Goal: Task Accomplishment & Management: Manage account settings

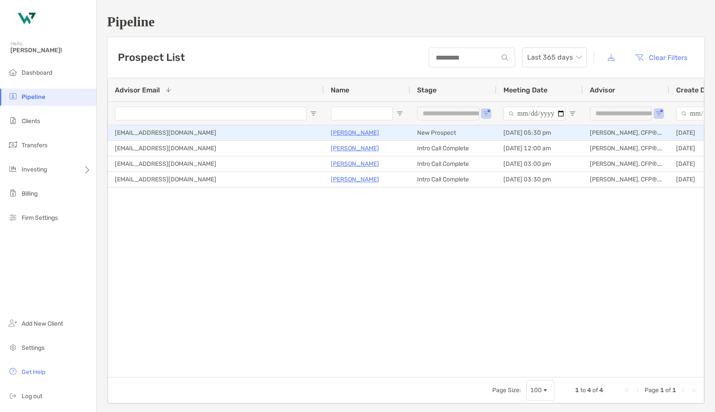
click at [349, 132] on p "[PERSON_NAME]" at bounding box center [355, 132] width 48 height 11
click at [361, 133] on p "[PERSON_NAME]" at bounding box center [355, 132] width 48 height 11
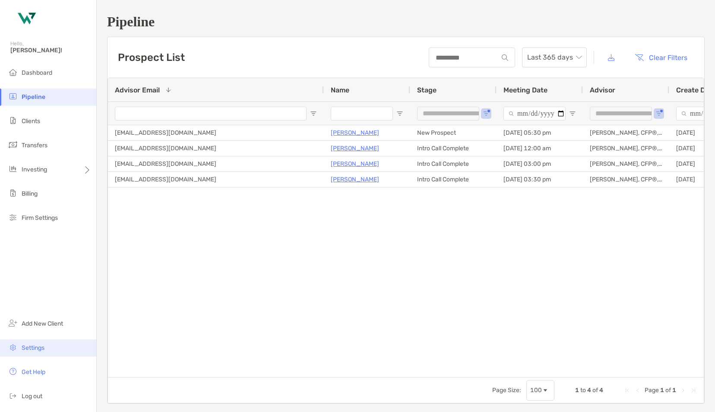
click at [35, 348] on span "Settings" at bounding box center [33, 347] width 23 height 7
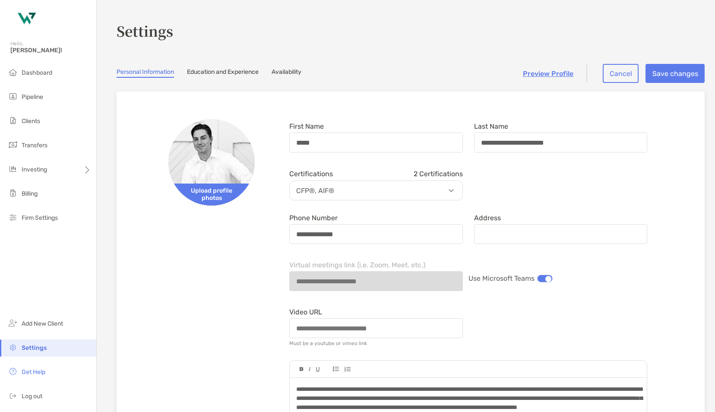
click at [293, 73] on link "Availability" at bounding box center [286, 72] width 30 height 9
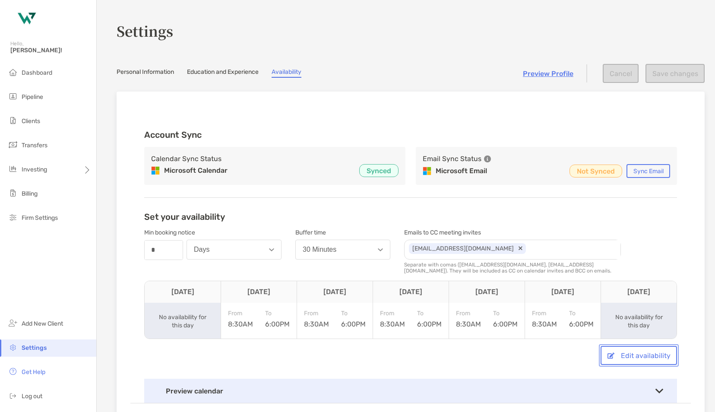
click at [623, 355] on button "Edit availability" at bounding box center [638, 355] width 76 height 19
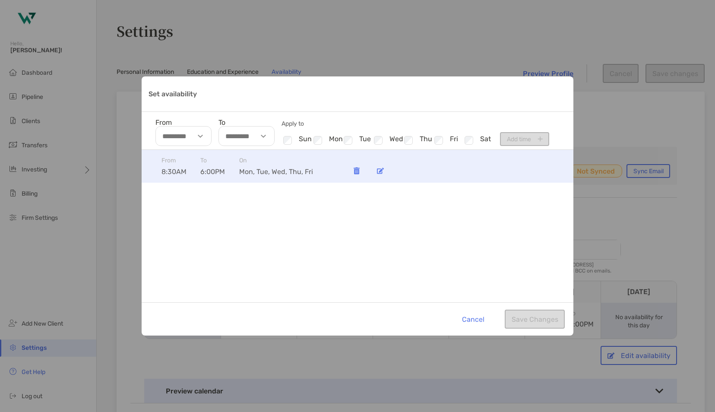
click at [381, 170] on img "Set availability" at bounding box center [380, 170] width 7 height 6
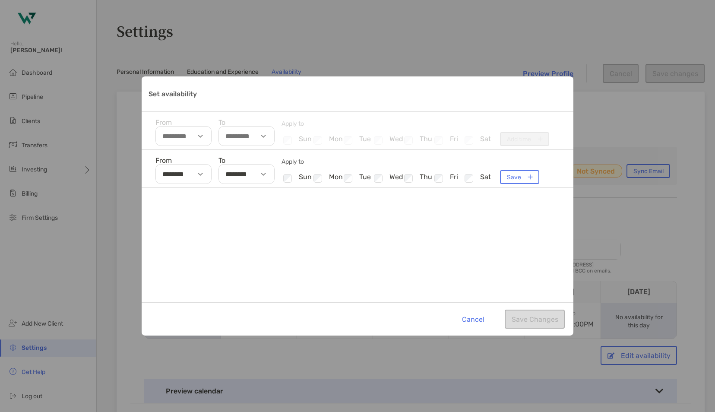
click at [265, 174] on img "Set availability" at bounding box center [263, 174] width 5 height 3
click at [232, 214] on li "02" at bounding box center [231, 215] width 25 height 11
type input "********"
click at [433, 258] on div "From ******** To ******** 01 02 03 04 05 06 07 08 09 10 11 12 00 30 AM PM Apply…" at bounding box center [358, 226] width 432 height 152
click at [530, 177] on button "Save" at bounding box center [519, 177] width 39 height 14
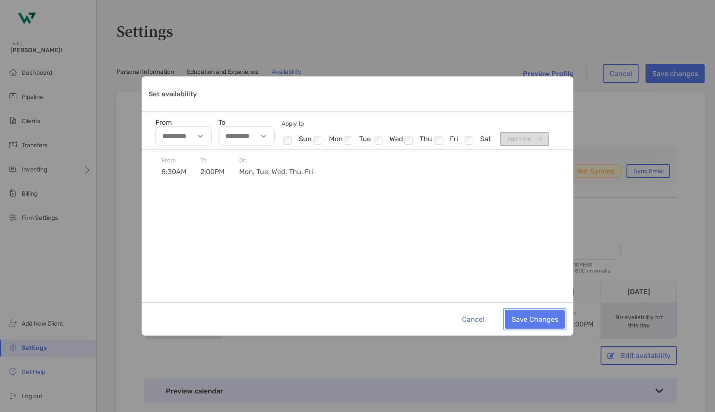
click at [544, 318] on button "Save Changes" at bounding box center [534, 318] width 60 height 19
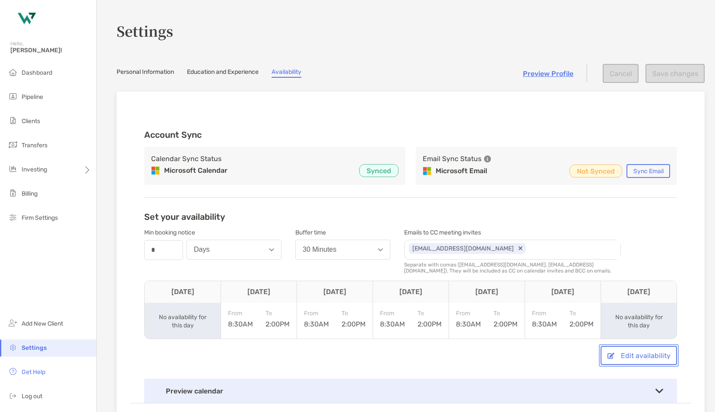
click at [626, 358] on button "Edit availability" at bounding box center [638, 355] width 76 height 19
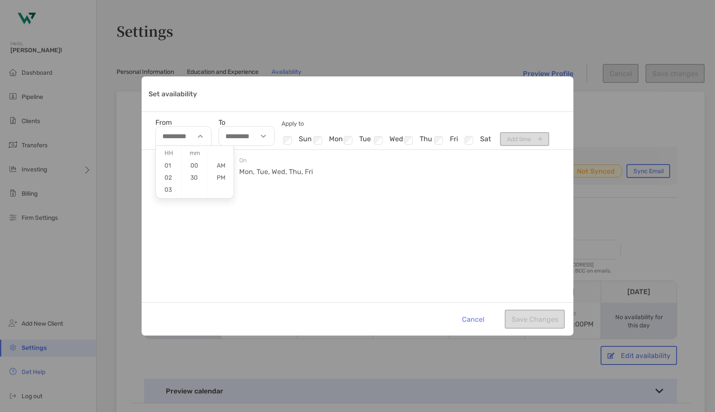
click at [199, 136] on img "Set availability" at bounding box center [200, 136] width 5 height 3
click at [199, 135] on img "Set availability" at bounding box center [200, 136] width 5 height 3
click at [341, 140] on li "Checkbox mon" at bounding box center [327, 140] width 30 height 11
click at [208, 137] on div "Set availability" at bounding box center [202, 136] width 20 height 20
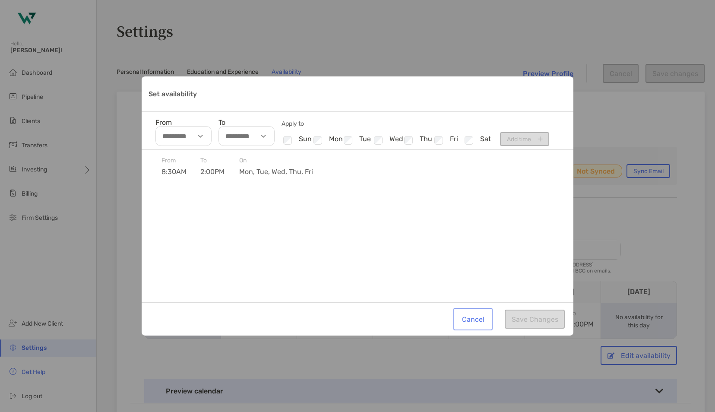
click at [477, 319] on button "Cancel" at bounding box center [473, 318] width 36 height 19
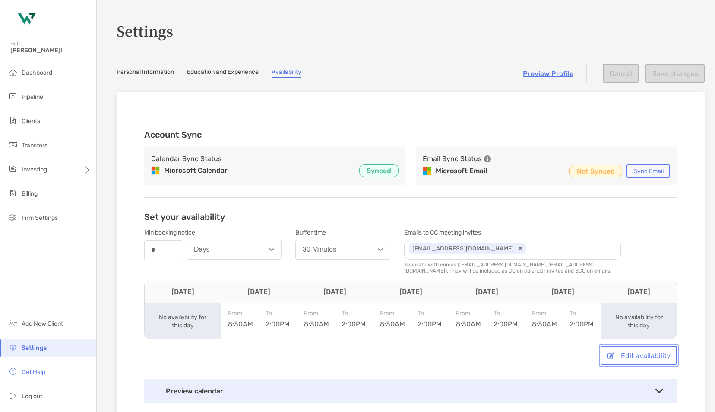
click at [627, 353] on button "Edit availability" at bounding box center [638, 355] width 76 height 19
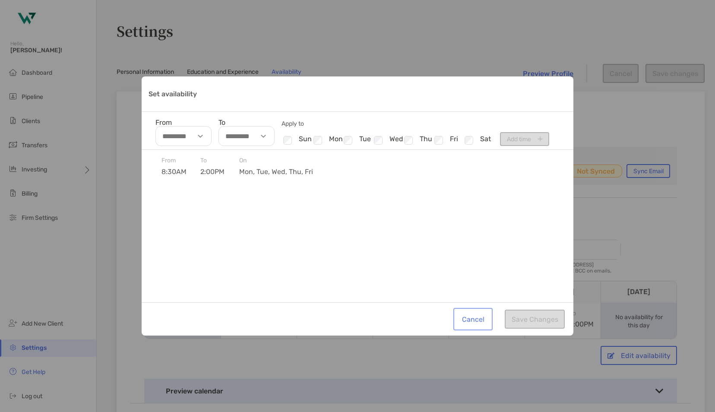
click at [472, 315] on button "Cancel" at bounding box center [473, 318] width 36 height 19
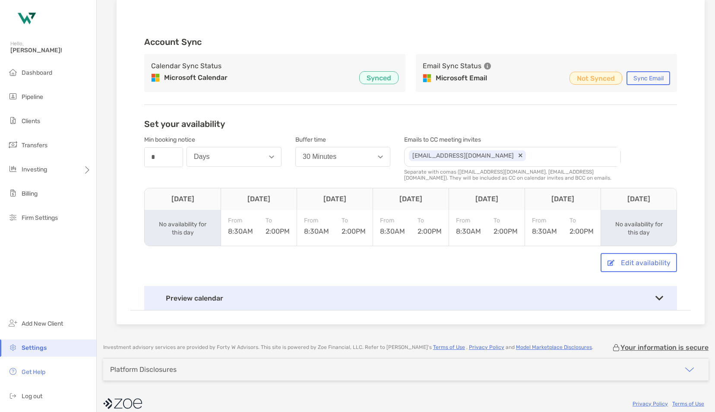
scroll to position [93, 0]
click at [616, 257] on button "Edit availability" at bounding box center [638, 261] width 76 height 19
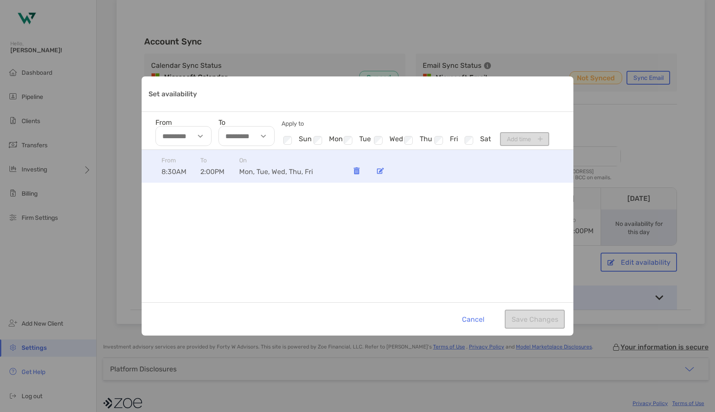
click at [382, 168] on img "Set availability" at bounding box center [380, 170] width 7 height 6
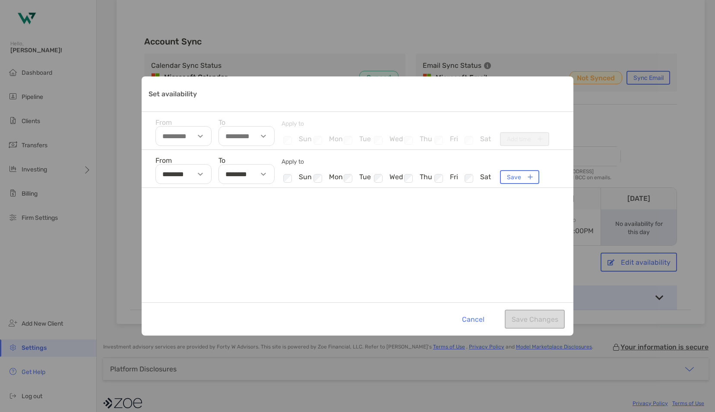
click at [262, 174] on div "Set availability" at bounding box center [265, 174] width 20 height 20
click at [232, 230] on li "06" at bounding box center [231, 229] width 25 height 11
click at [233, 218] on li "05" at bounding box center [231, 216] width 25 height 11
click at [231, 230] on li "06" at bounding box center [231, 229] width 25 height 11
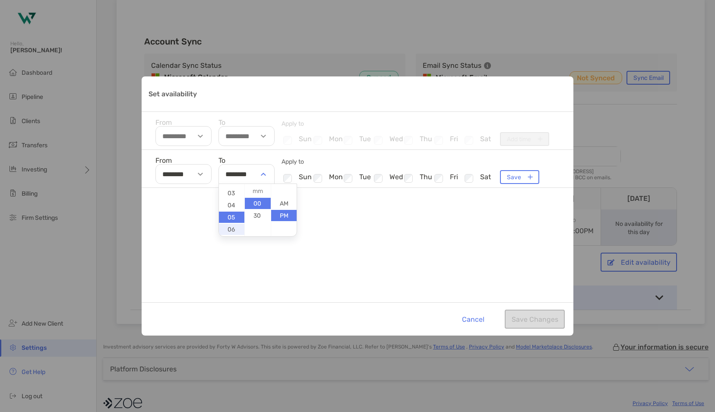
type input "********"
click at [514, 267] on div "From ******** To ******** 01 02 03 04 05 06 07 08 09 10 11 12 00 30 AM PM Apply…" at bounding box center [358, 226] width 432 height 152
click at [519, 179] on button "Save" at bounding box center [519, 177] width 39 height 14
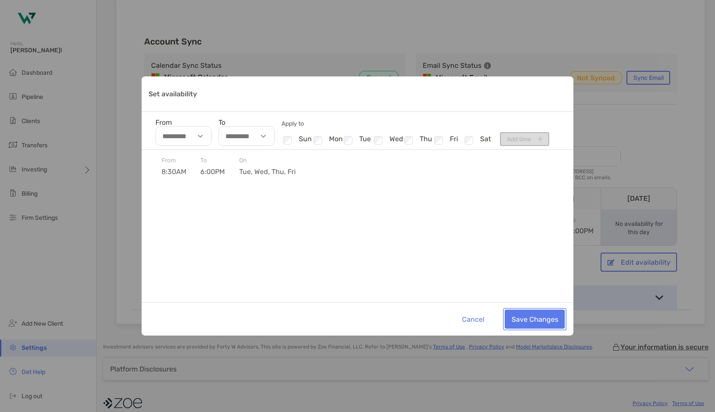
click at [531, 321] on button "Save Changes" at bounding box center [534, 318] width 60 height 19
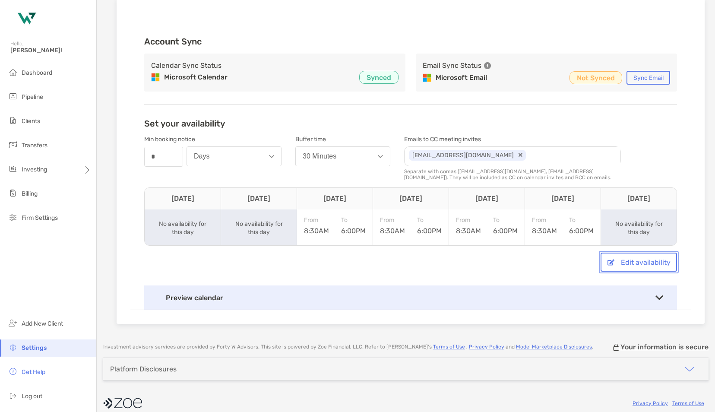
click at [624, 264] on button "Edit availability" at bounding box center [638, 261] width 76 height 19
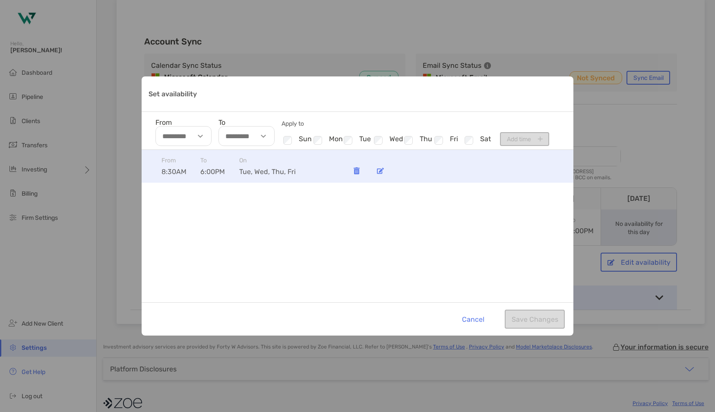
click at [375, 170] on div "Set availability" at bounding box center [380, 170] width 17 height 17
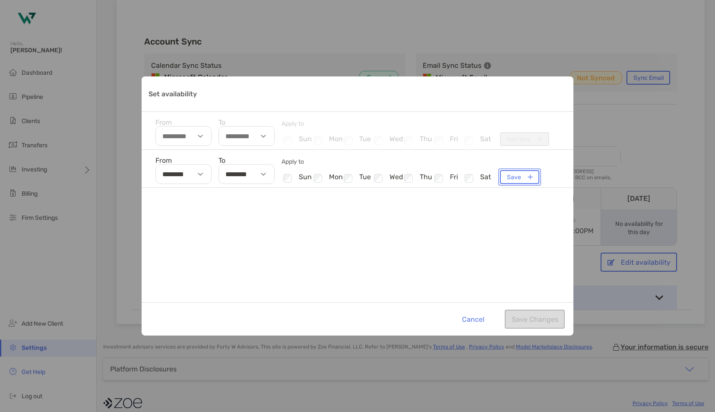
click at [513, 178] on button "Save" at bounding box center [519, 177] width 39 height 14
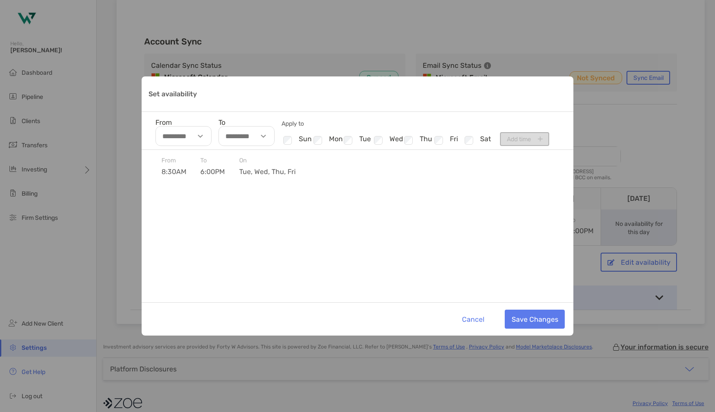
click at [519, 139] on div "From To Apply to Checkbox sun Checkbox mon Checkbox tue Checkbox wed Checkbox t…" at bounding box center [358, 131] width 432 height 38
click at [530, 315] on button "Save Changes" at bounding box center [534, 318] width 60 height 19
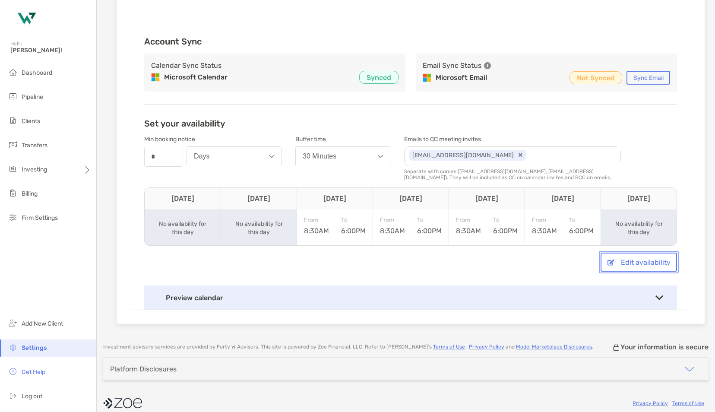
click at [613, 261] on button "Edit availability" at bounding box center [638, 261] width 76 height 19
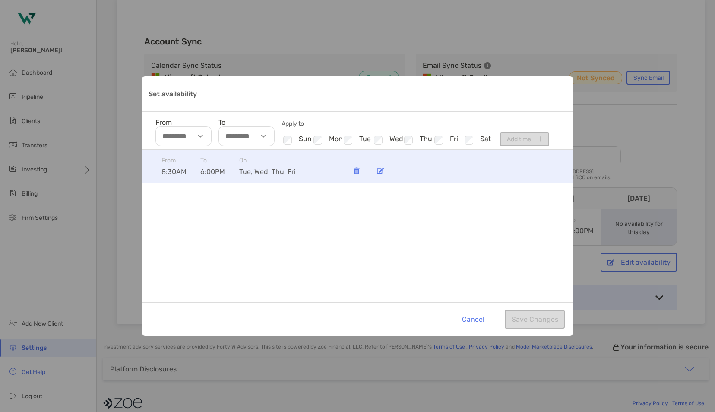
click at [382, 171] on img "Set availability" at bounding box center [380, 170] width 7 height 6
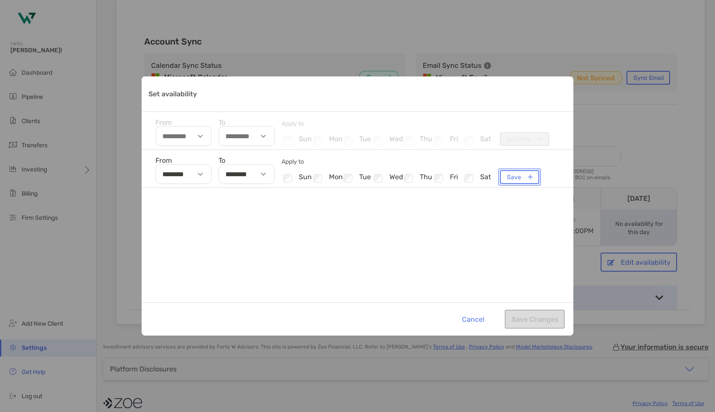
click at [508, 172] on button "Save" at bounding box center [519, 177] width 39 height 14
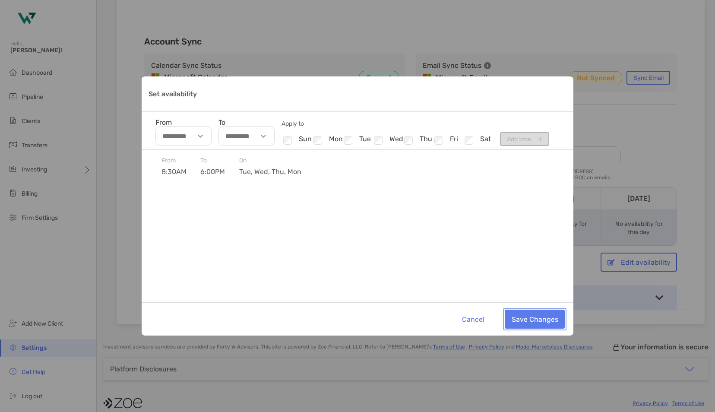
click at [534, 318] on button "Save Changes" at bounding box center [534, 318] width 60 height 19
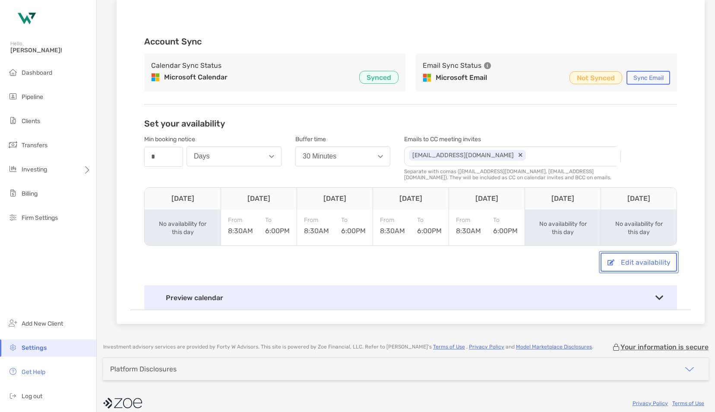
click at [624, 262] on button "Edit availability" at bounding box center [638, 261] width 76 height 19
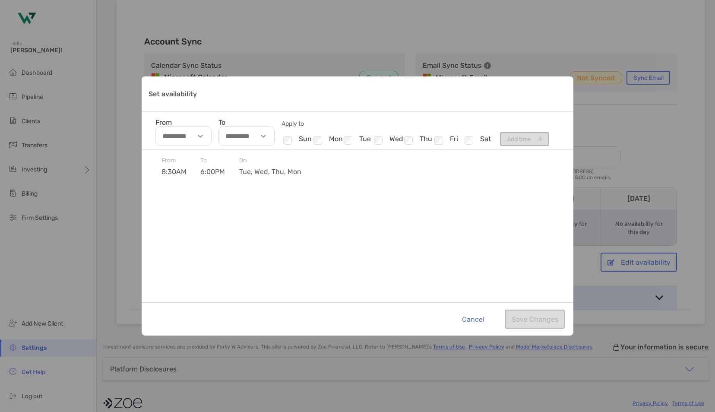
click at [517, 142] on div "From To Apply to Checkbox sun Checkbox mon Checkbox tue Checkbox wed Checkbox t…" at bounding box center [358, 131] width 432 height 38
click at [201, 135] on img "Set availability" at bounding box center [200, 136] width 5 height 3
click at [168, 180] on li "07" at bounding box center [168, 183] width 25 height 11
click at [197, 166] on li "00" at bounding box center [194, 165] width 25 height 11
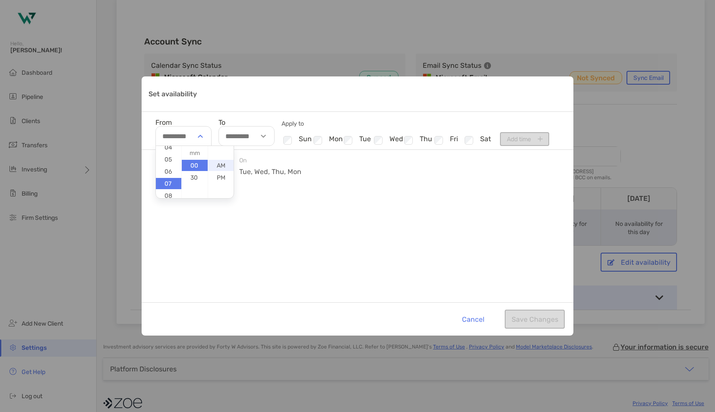
click at [225, 165] on li "AM" at bounding box center [220, 165] width 25 height 11
type input "********"
click at [264, 135] on img "Set availability" at bounding box center [263, 136] width 5 height 3
click at [230, 165] on li "01" at bounding box center [231, 165] width 25 height 11
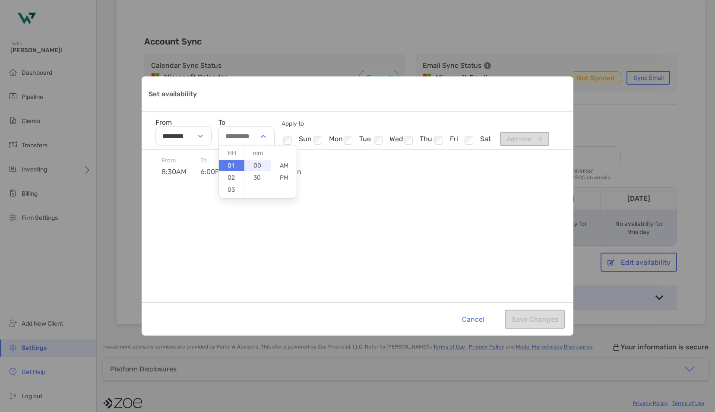
click at [255, 163] on li "00" at bounding box center [257, 165] width 25 height 11
click at [286, 177] on li "PM" at bounding box center [283, 177] width 25 height 11
click at [262, 136] on img "Set availability" at bounding box center [263, 136] width 5 height 3
click at [231, 190] on li "03" at bounding box center [231, 189] width 25 height 11
click at [232, 180] on li "02" at bounding box center [231, 177] width 25 height 11
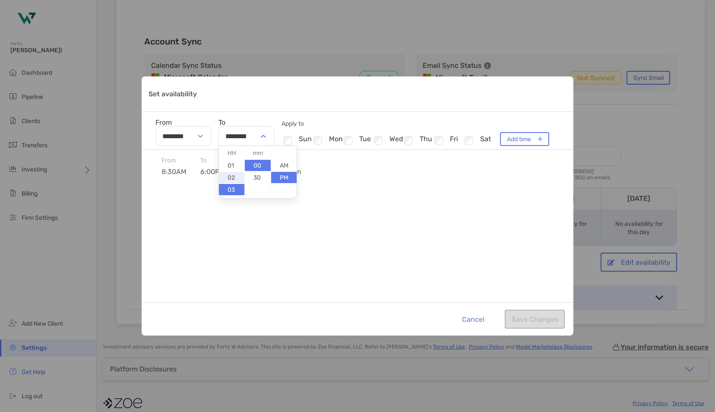
type input "********"
click at [513, 138] on button "Add time" at bounding box center [524, 139] width 49 height 14
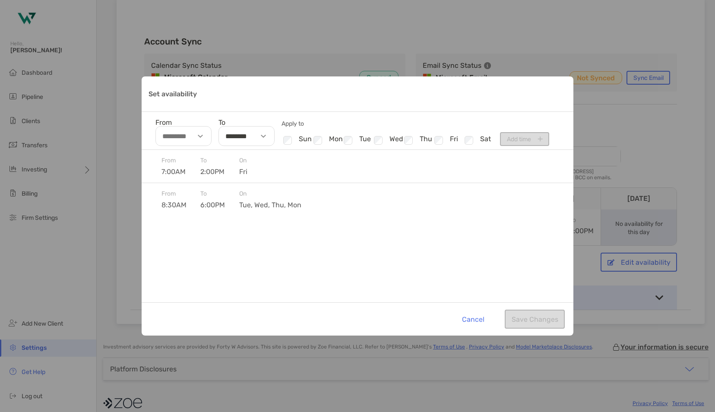
type input "**********"
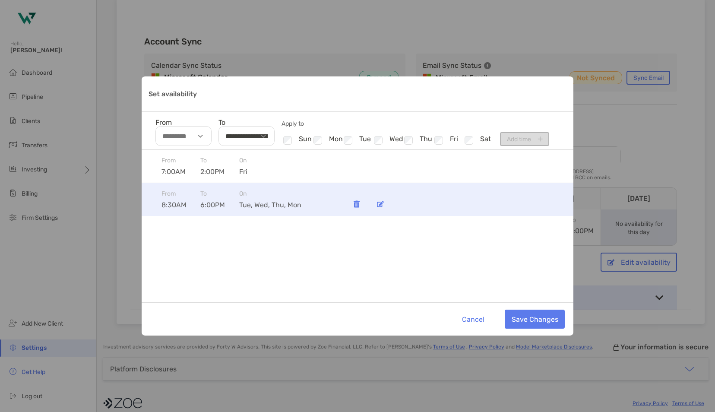
click at [382, 204] on img "Set availability" at bounding box center [380, 204] width 7 height 6
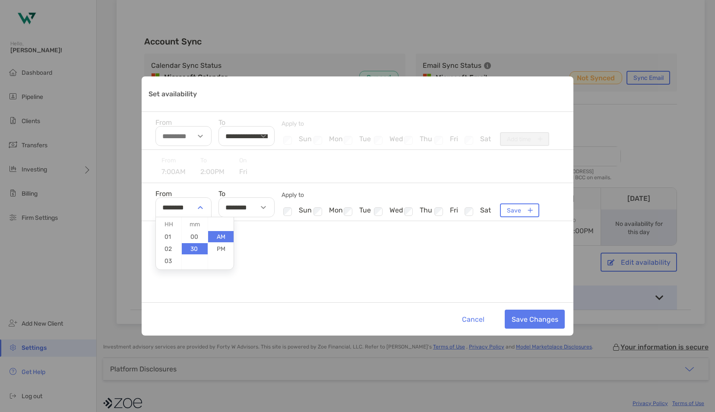
click at [199, 206] on img "Set availability" at bounding box center [200, 207] width 5 height 3
click at [169, 258] on li "07" at bounding box center [168, 257] width 25 height 11
type input "********"
click at [507, 209] on button "Save" at bounding box center [519, 210] width 39 height 14
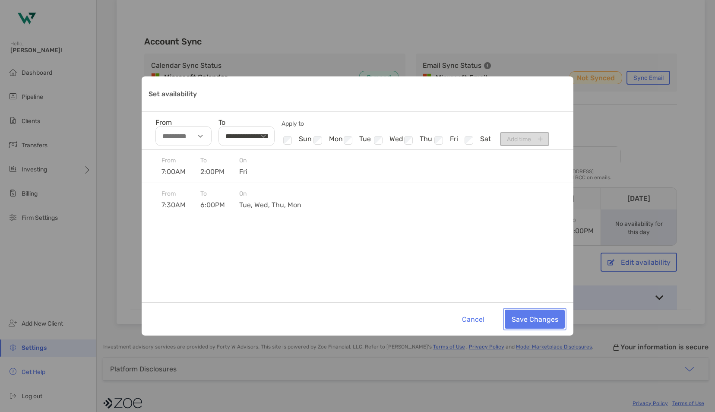
click at [534, 317] on button "Save Changes" at bounding box center [534, 318] width 60 height 19
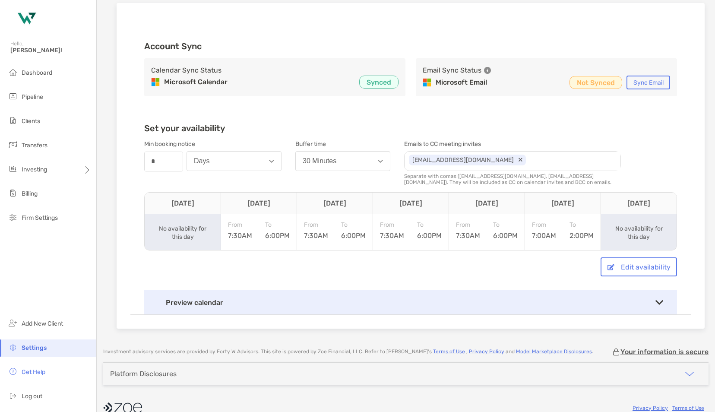
scroll to position [91, 0]
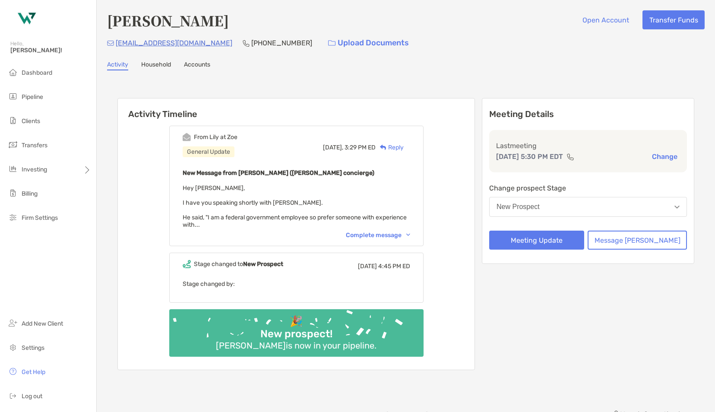
click at [391, 405] on div "Robert Flynn Open Account Transfer Funds murphyflynn65@gmail.com (609) 389-8538…" at bounding box center [406, 206] width 618 height 412
click at [403, 143] on div "Reply" at bounding box center [389, 147] width 28 height 9
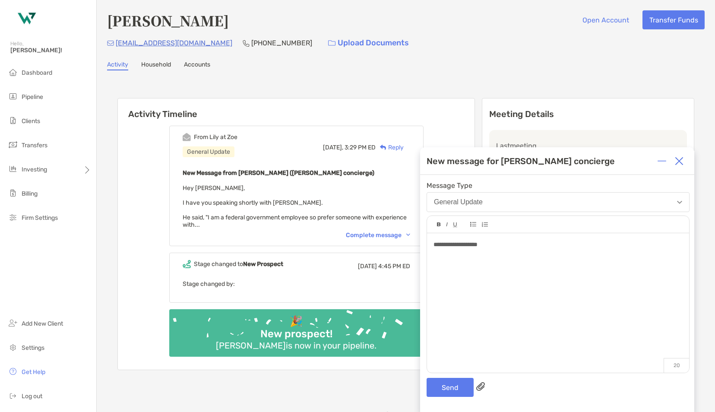
click at [449, 397] on div "**********" at bounding box center [557, 293] width 274 height 237
click at [449, 390] on button "Send" at bounding box center [449, 387] width 47 height 19
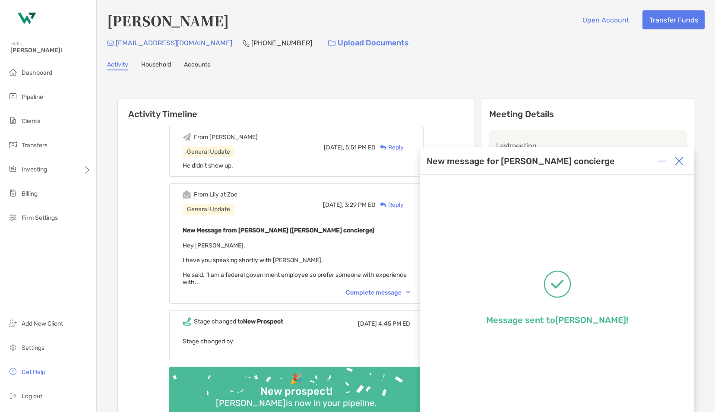
click at [678, 160] on img at bounding box center [679, 161] width 9 height 9
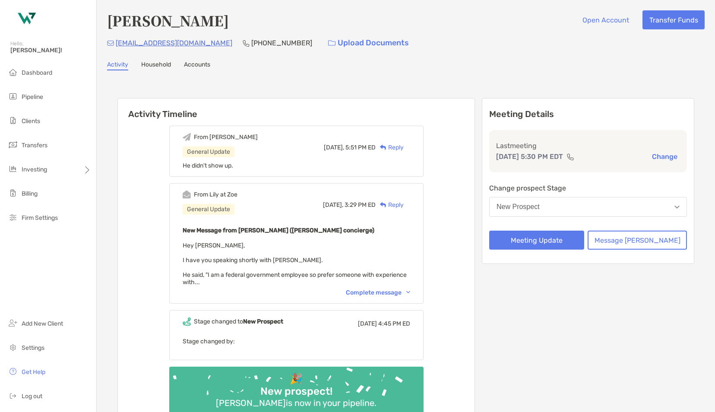
click at [592, 206] on button "New Prospect" at bounding box center [588, 207] width 198 height 20
click at [616, 175] on div "Meeting Details Last meeting [DATE] 5:30 PM EDT Change Change prospect Stage Ne…" at bounding box center [588, 181] width 212 height 166
click at [631, 214] on button "New Prospect" at bounding box center [588, 207] width 198 height 20
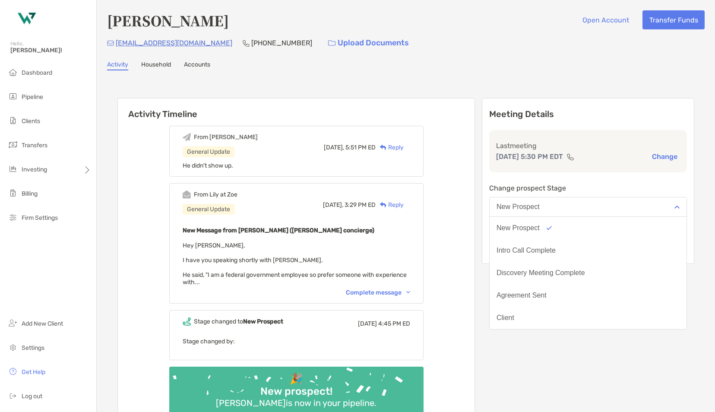
scroll to position [67, 0]
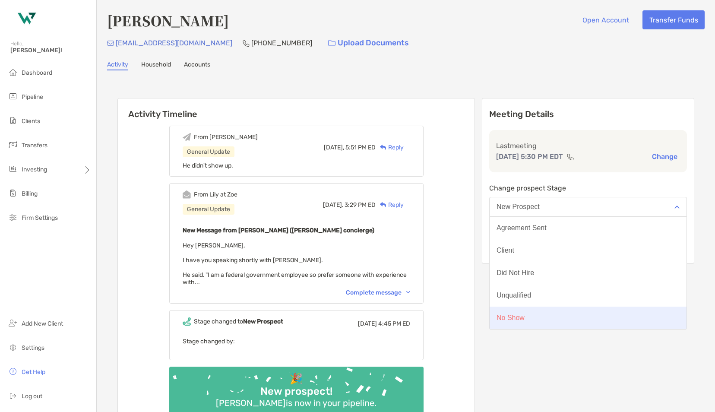
click at [589, 323] on button "No Show" at bounding box center [587, 317] width 197 height 22
